Goal: Obtain resource: Obtain resource

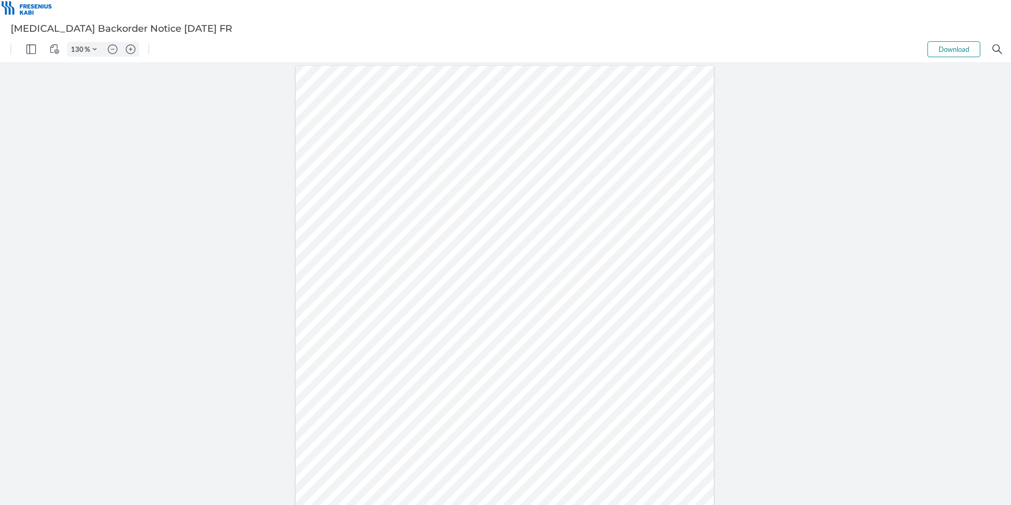
type input "155"
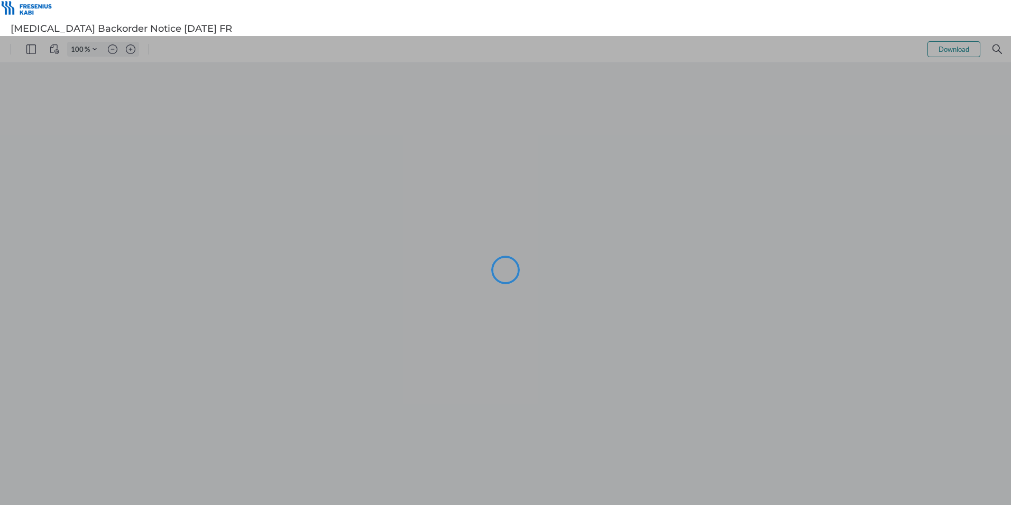
type input "105"
